Goal: Information Seeking & Learning: Learn about a topic

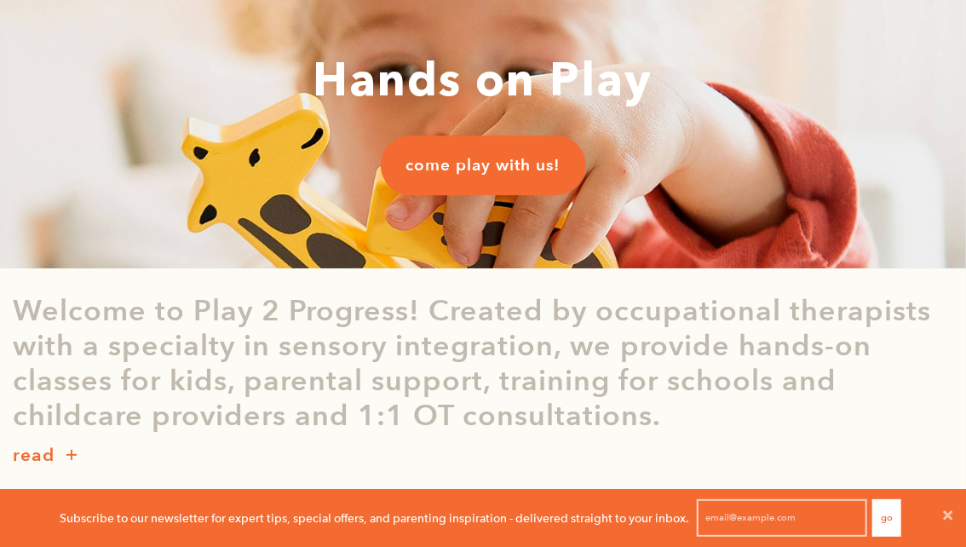
scroll to position [117, 0]
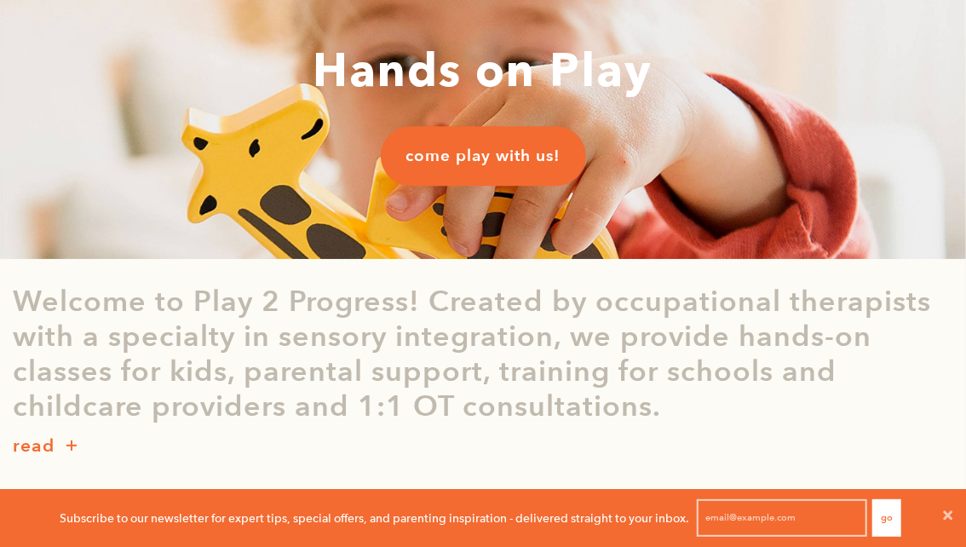
click at [63, 444] on button "button" at bounding box center [71, 446] width 34 height 23
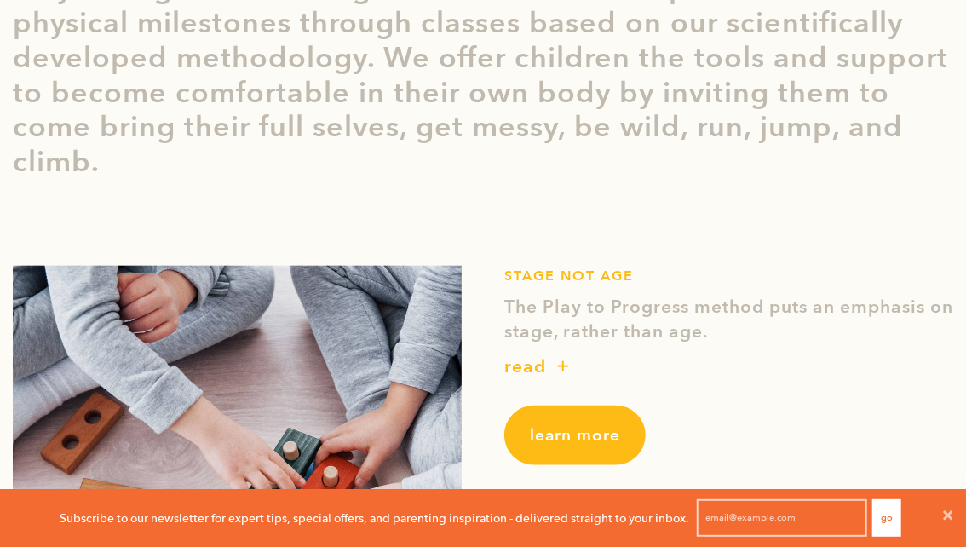
scroll to position [690, 0]
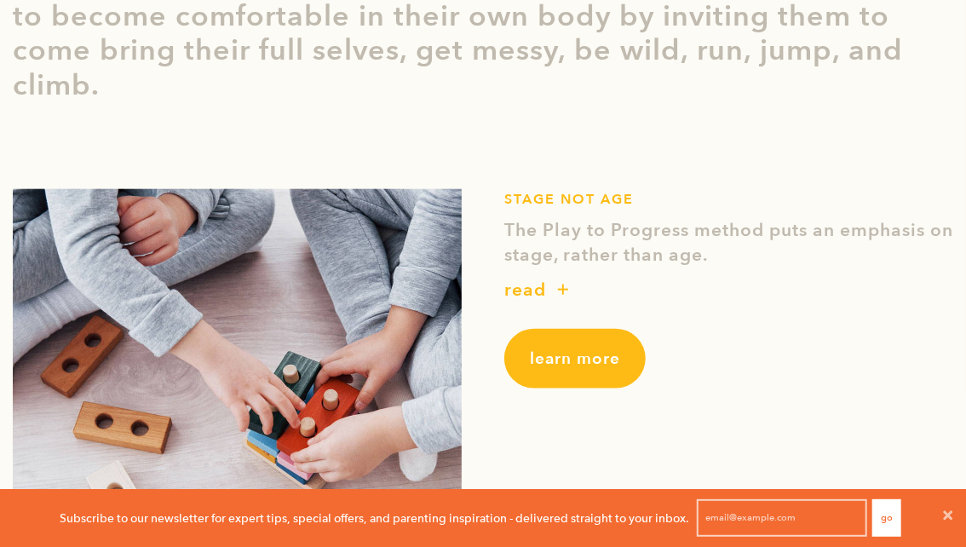
click at [563, 295] on span "button" at bounding box center [563, 295] width 0 height 0
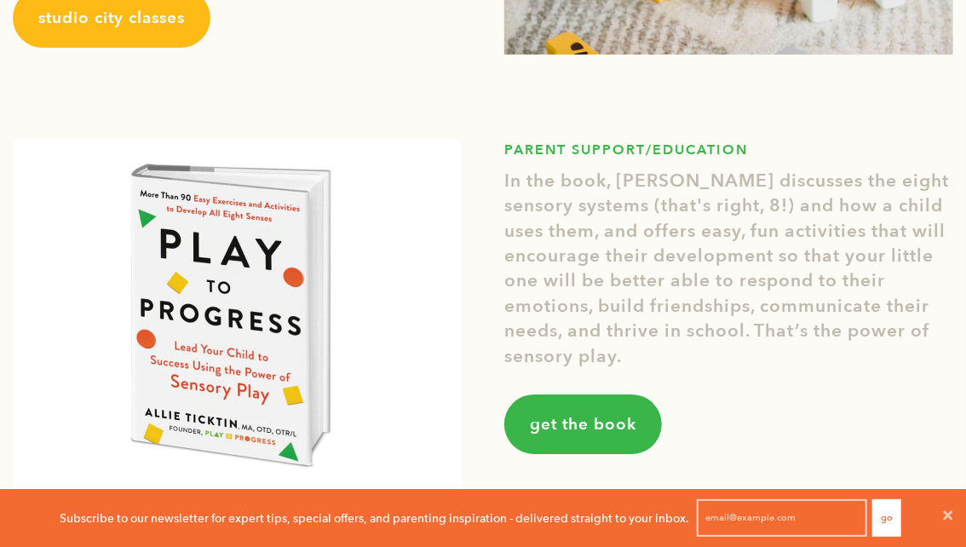
scroll to position [2504, 0]
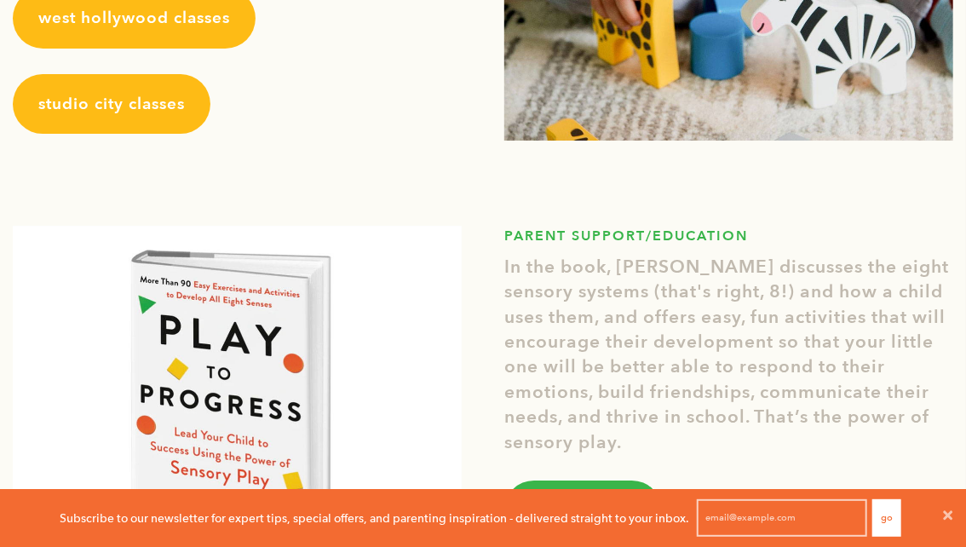
click at [150, 115] on link "studio city classes" at bounding box center [112, 104] width 198 height 60
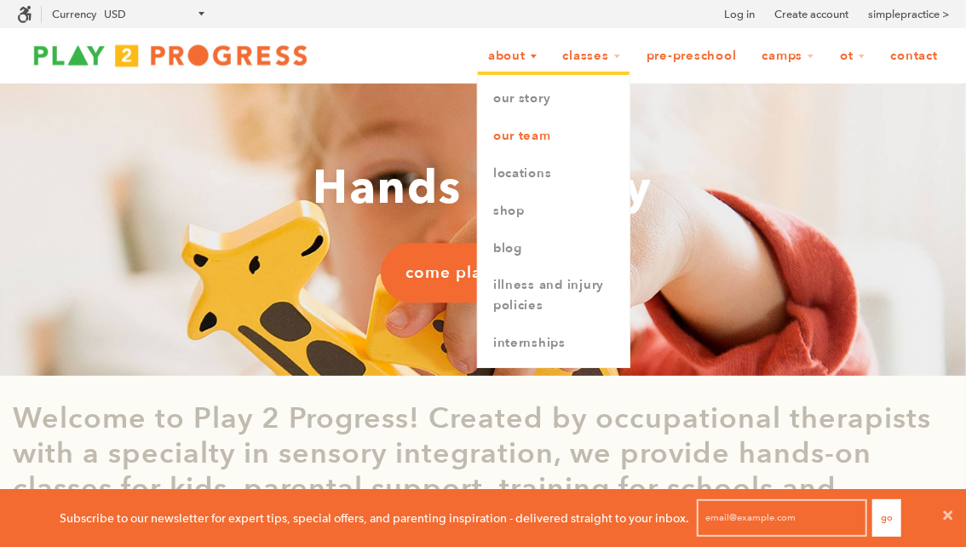
click at [524, 133] on link "Our Team" at bounding box center [554, 135] width 152 height 37
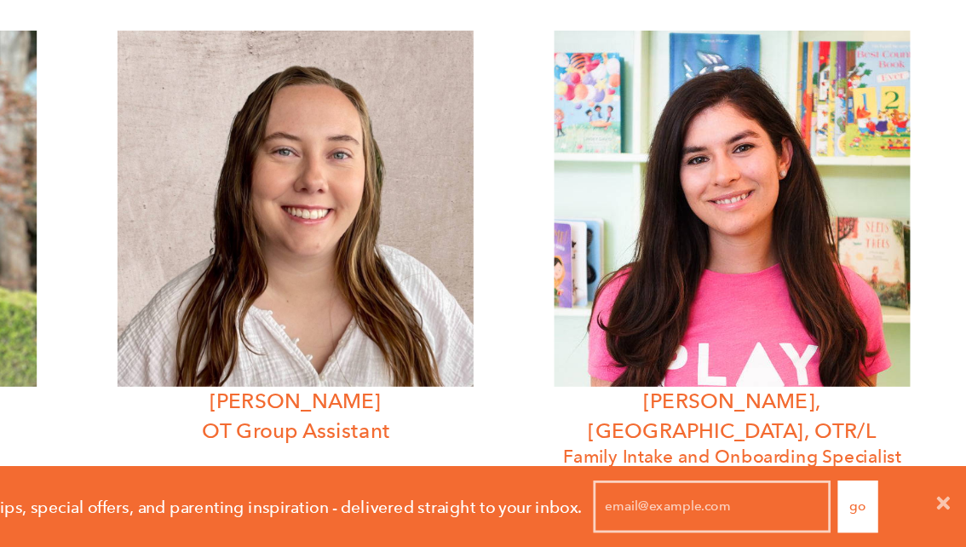
scroll to position [4099, 0]
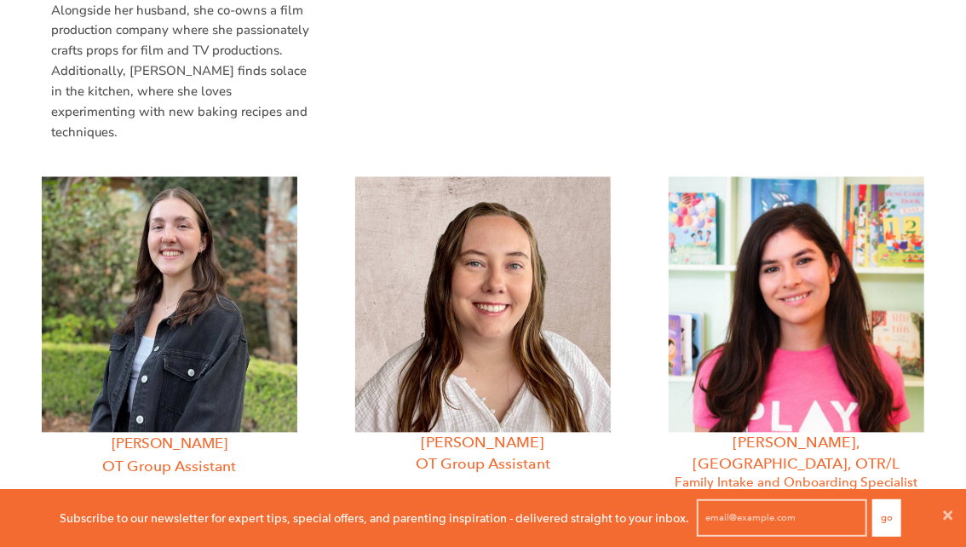
drag, startPoint x: 903, startPoint y: 340, endPoint x: 666, endPoint y: 336, distance: 237.6
click at [666, 336] on div "Allycyn Boudreau, MA, OTR/L Family Intake and Onboarding Specialist BA, Emory U…" at bounding box center [795, 484] width 313 height 615
copy span "Sensory Processing Proficiency level 1"
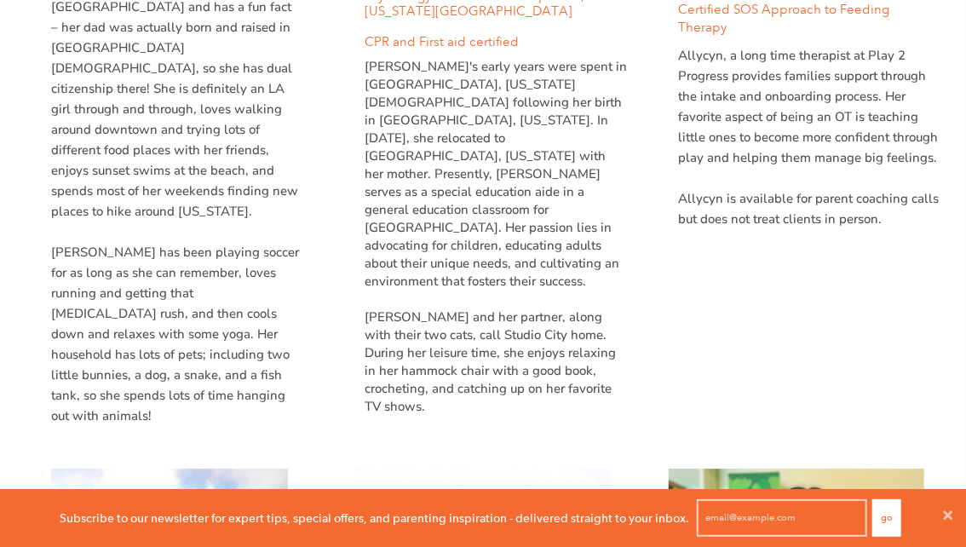
scroll to position [4647, 0]
